Goal: Information Seeking & Learning: Learn about a topic

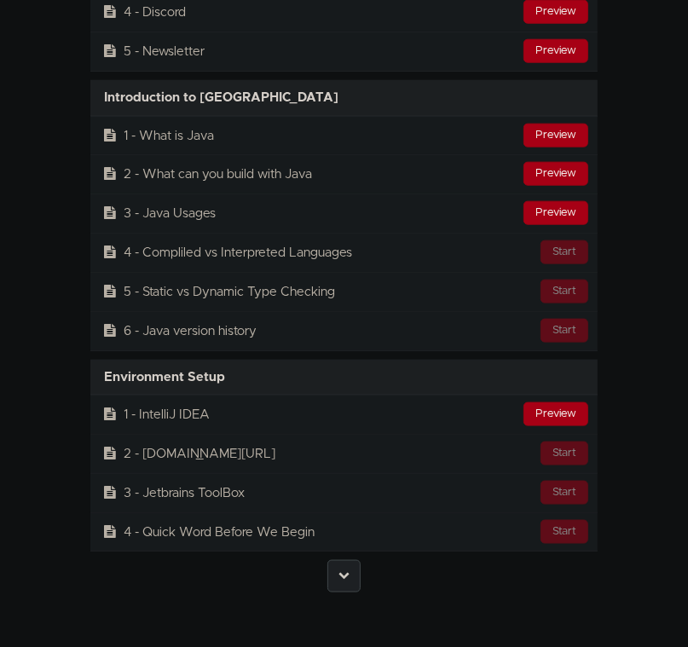
click at [330, 560] on link at bounding box center [343, 576] width 33 height 32
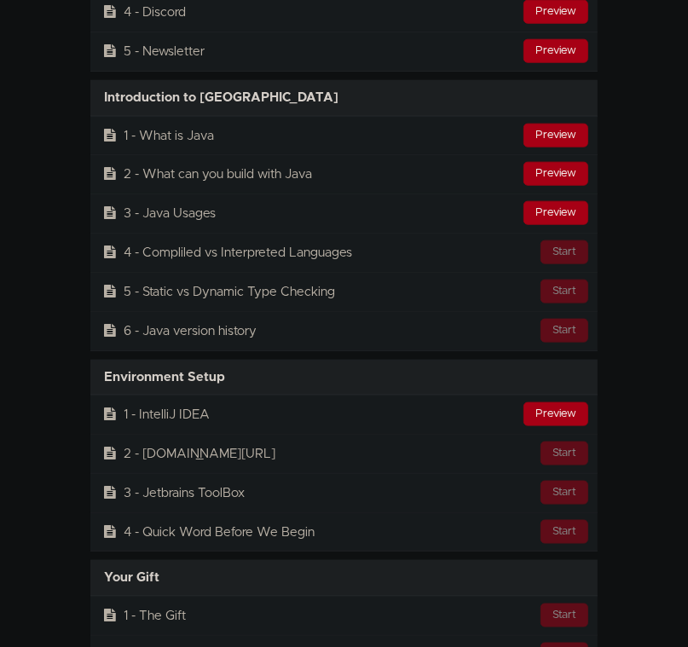
scroll to position [4423, 0]
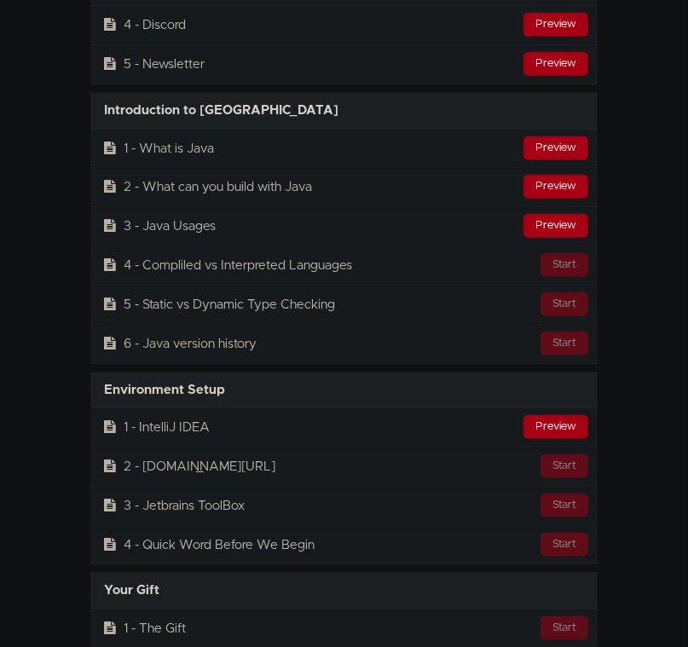
click at [352, 573] on div "Your Gift Available in days days after you enroll" at bounding box center [343, 591] width 507 height 36
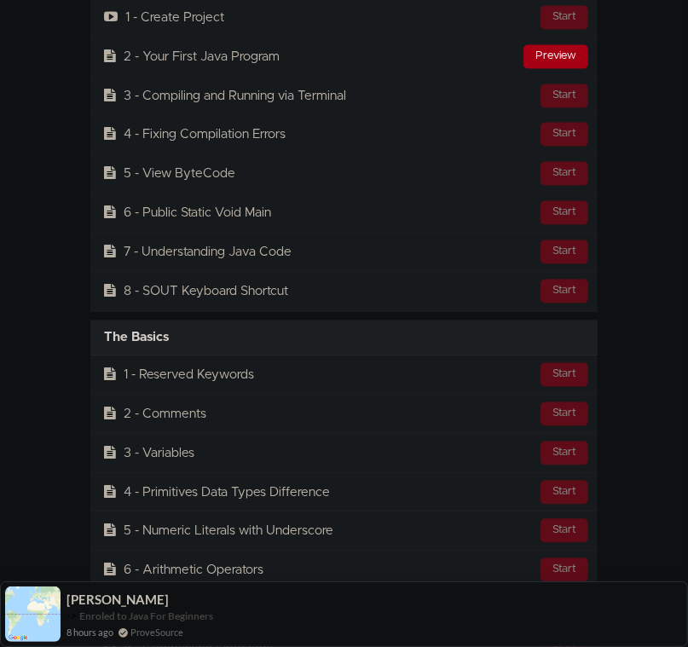
scroll to position [5158, 0]
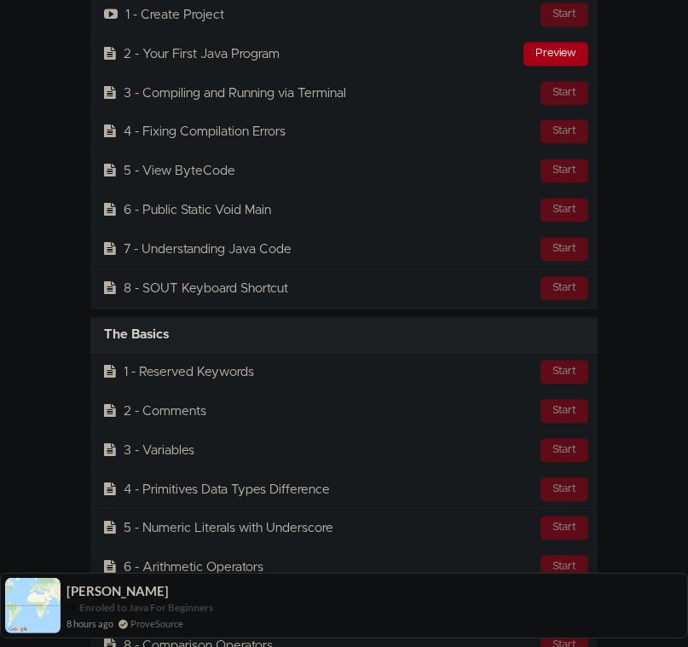
click at [274, 575] on div "[PERSON_NAME] -> Enroled to Java For Beginners 8 hours ago ProveSource" at bounding box center [344, 606] width 688 height 66
click at [263, 575] on div "[PERSON_NAME] -> Enroled to Java For Beginners 8 hours ago ProveSource" at bounding box center [344, 606] width 688 height 66
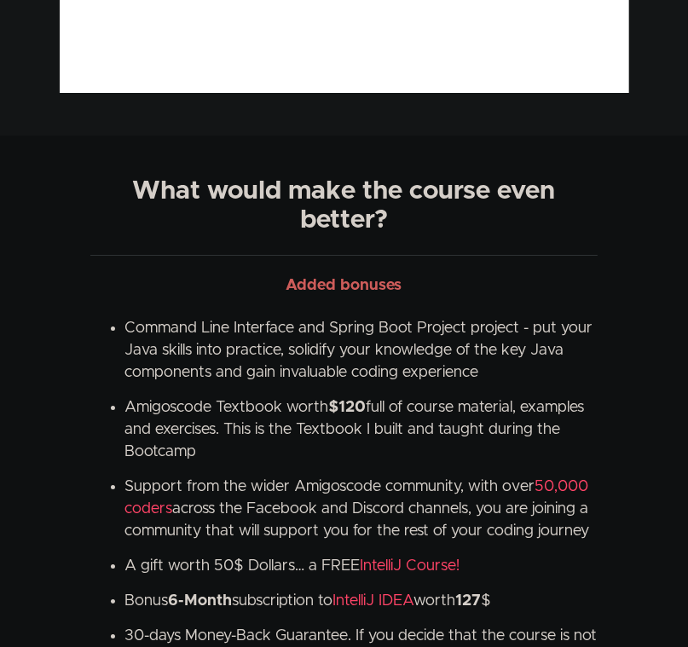
scroll to position [3191, 0]
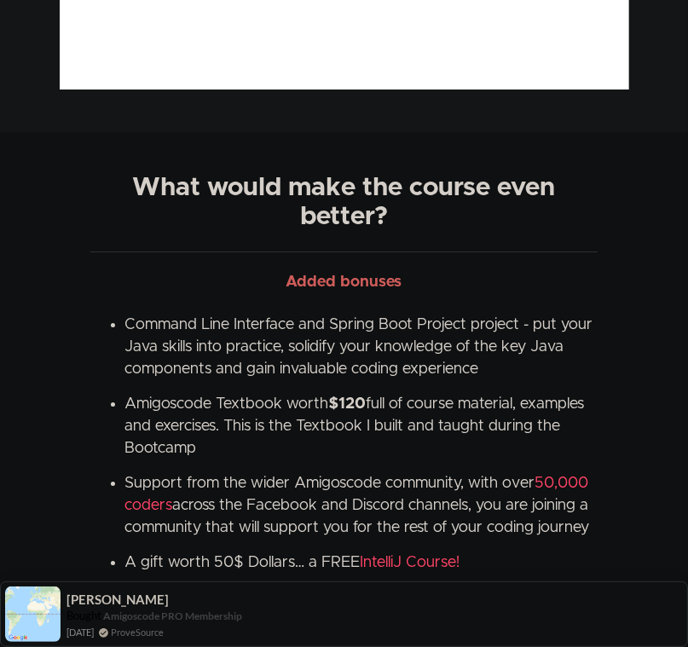
click at [135, 476] on span "Support from the wider Amigoscode community, with over 50,000 coders across the…" at bounding box center [356, 506] width 465 height 60
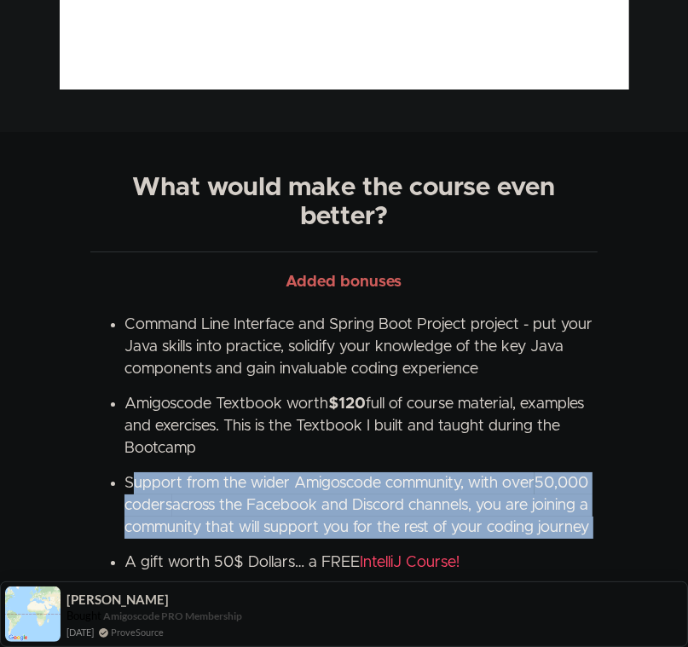
click at [135, 476] on span "Support from the wider Amigoscode community, with over 50,000 coders across the…" at bounding box center [356, 506] width 465 height 60
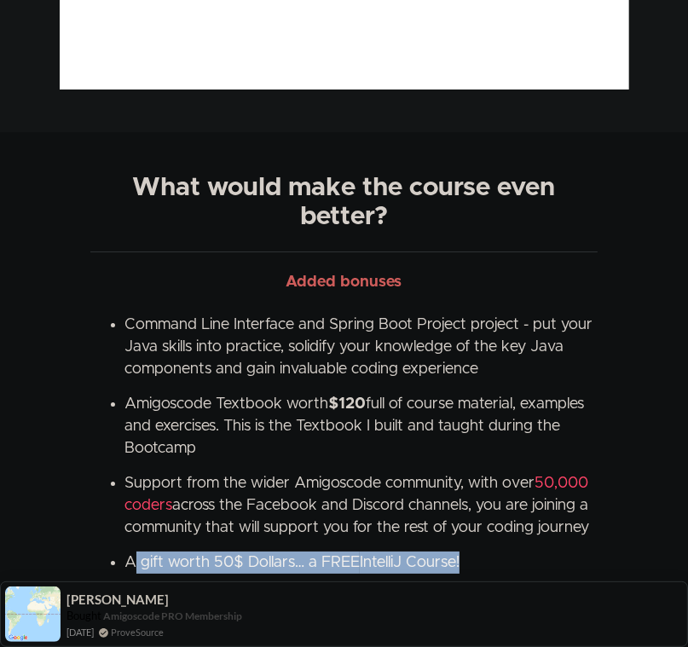
drag, startPoint x: 123, startPoint y: 535, endPoint x: 461, endPoint y: 537, distance: 338.4
click at [461, 537] on ul "Command Line Interface and Spring Boot Project project - put your Java skills i…" at bounding box center [343, 490] width 507 height 352
click at [459, 555] on link "IntelliJ Course!" at bounding box center [410, 562] width 100 height 15
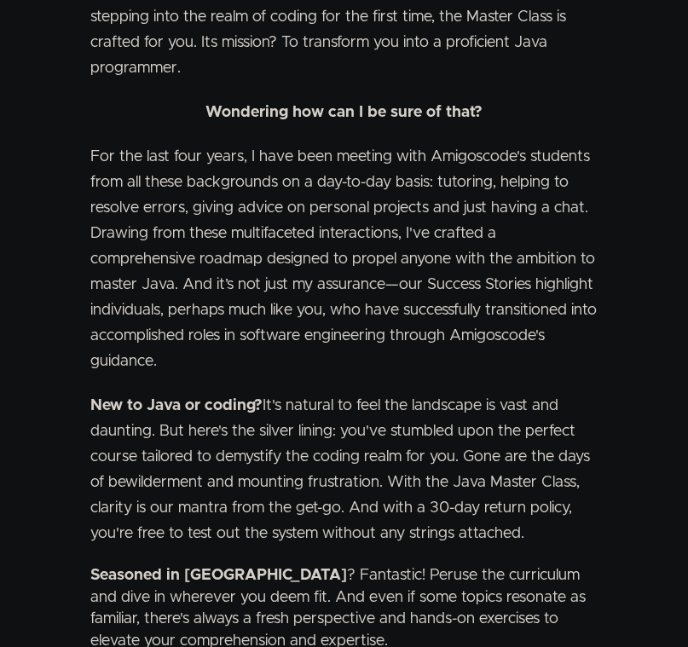
scroll to position [2223, 0]
